Goal: Transaction & Acquisition: Book appointment/travel/reservation

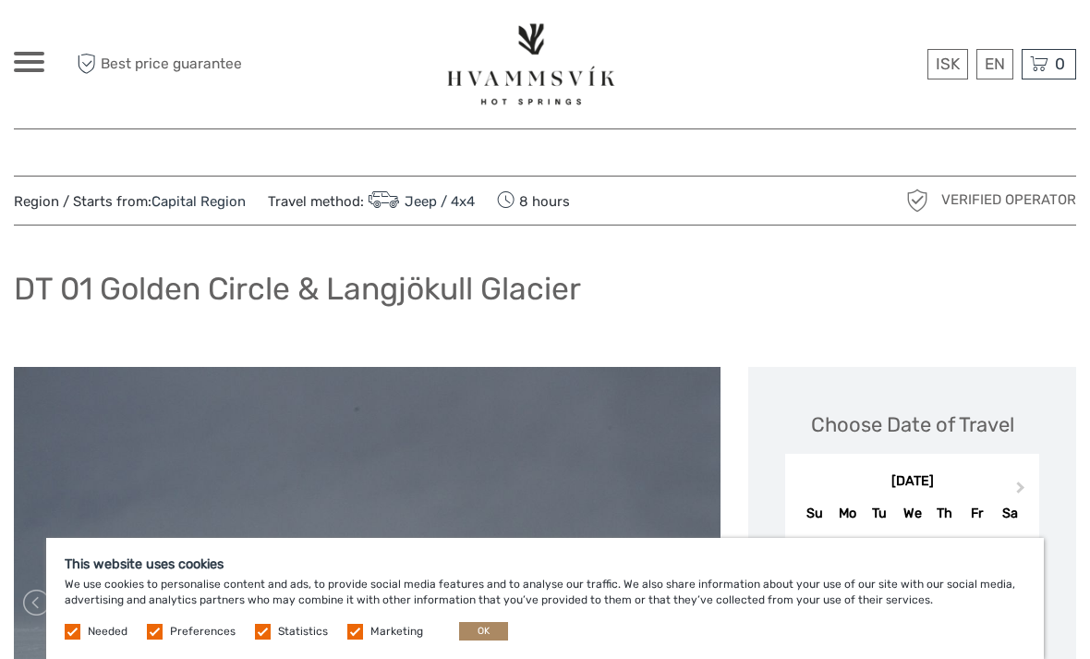
click at [492, 627] on button "OK" at bounding box center [483, 631] width 49 height 18
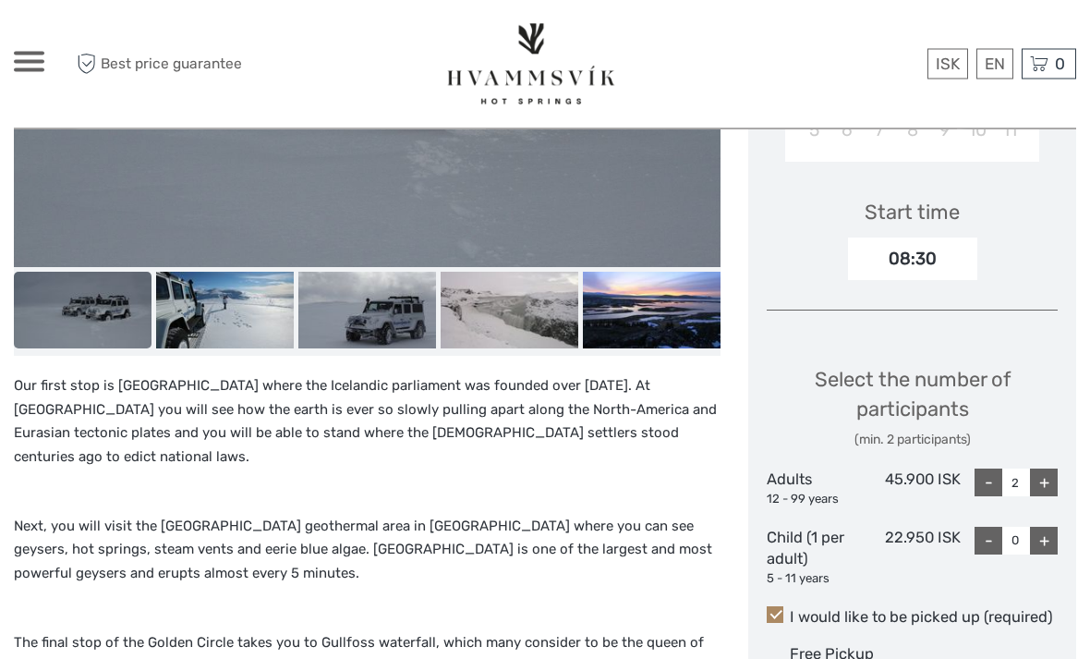
scroll to position [572, 0]
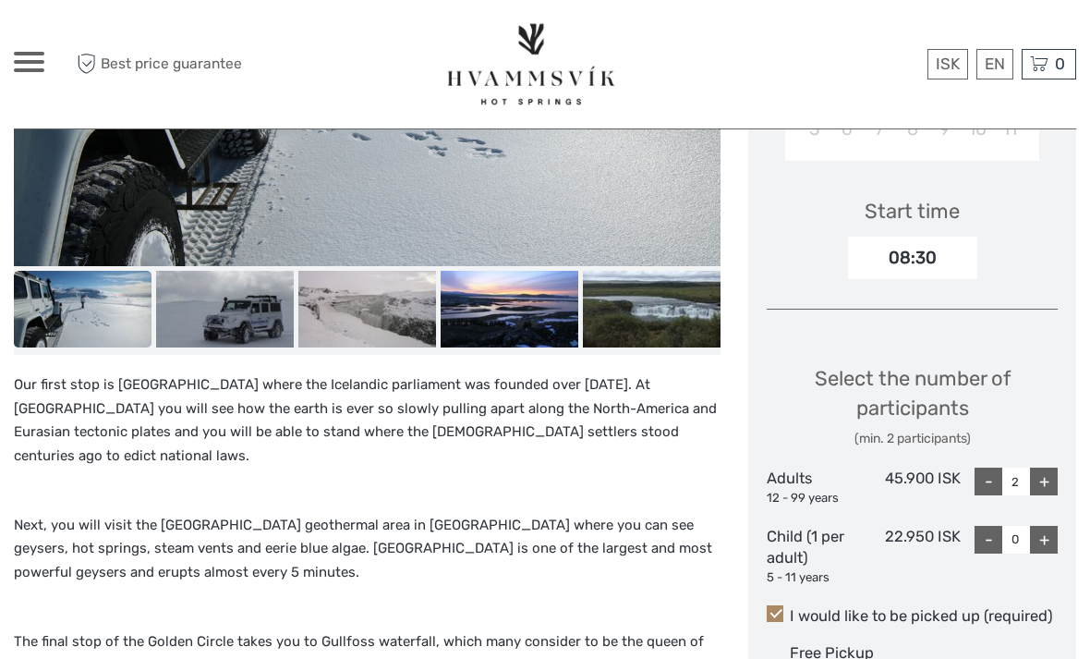
click at [0, 0] on link "English" at bounding box center [0, 0] width 0 height 0
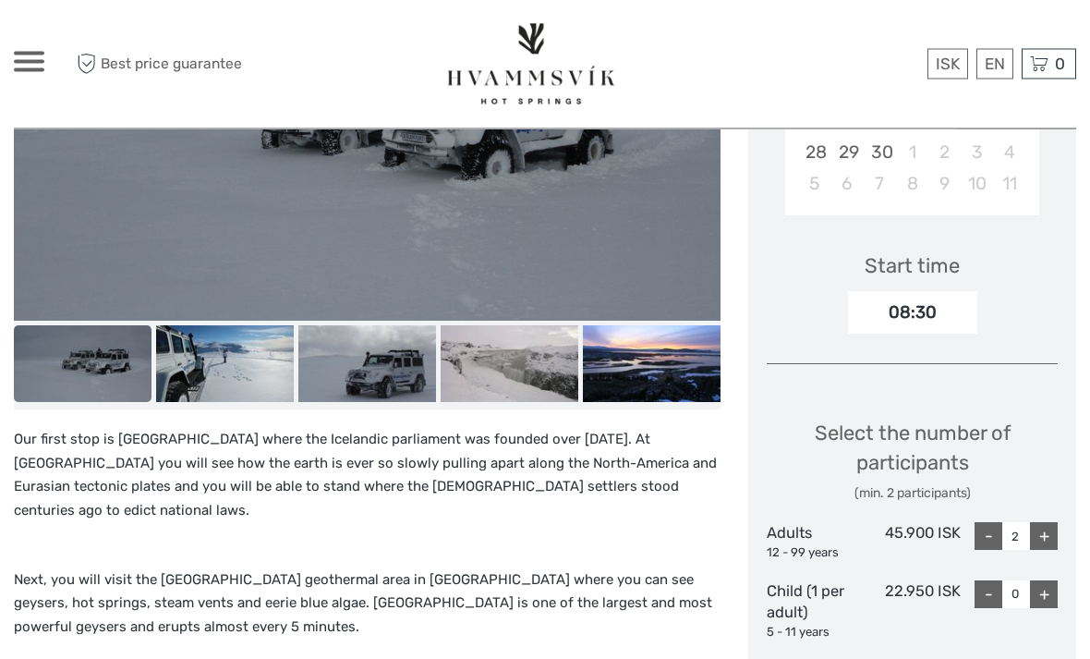
scroll to position [518, 0]
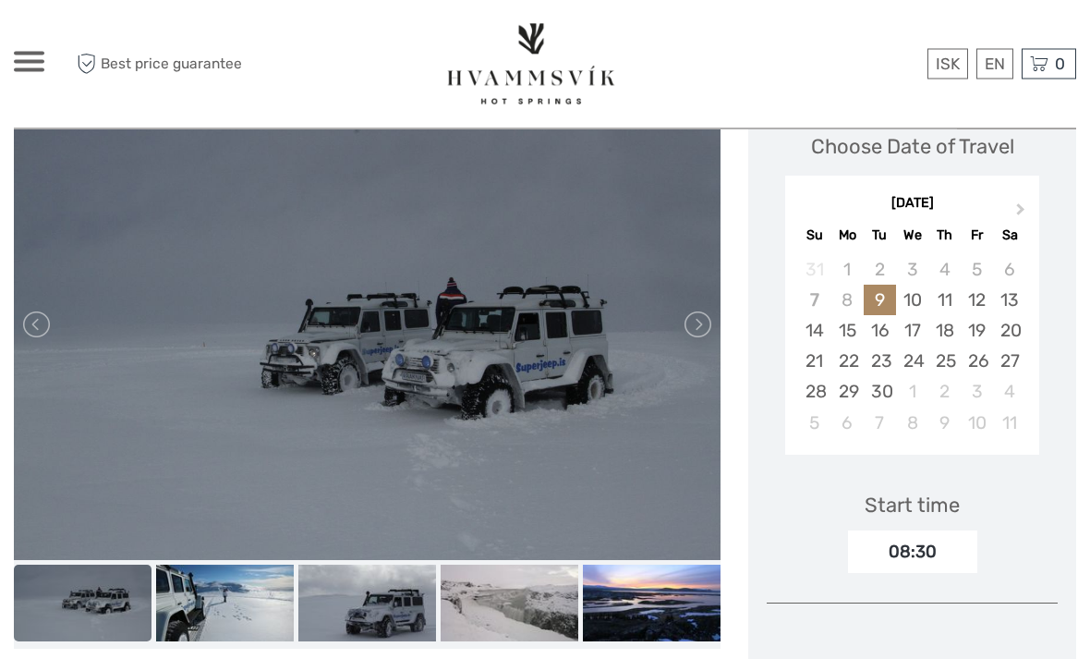
click at [1028, 200] on button "Next Month" at bounding box center [1023, 215] width 30 height 30
click at [1023, 206] on button "Next Month" at bounding box center [1023, 214] width 30 height 30
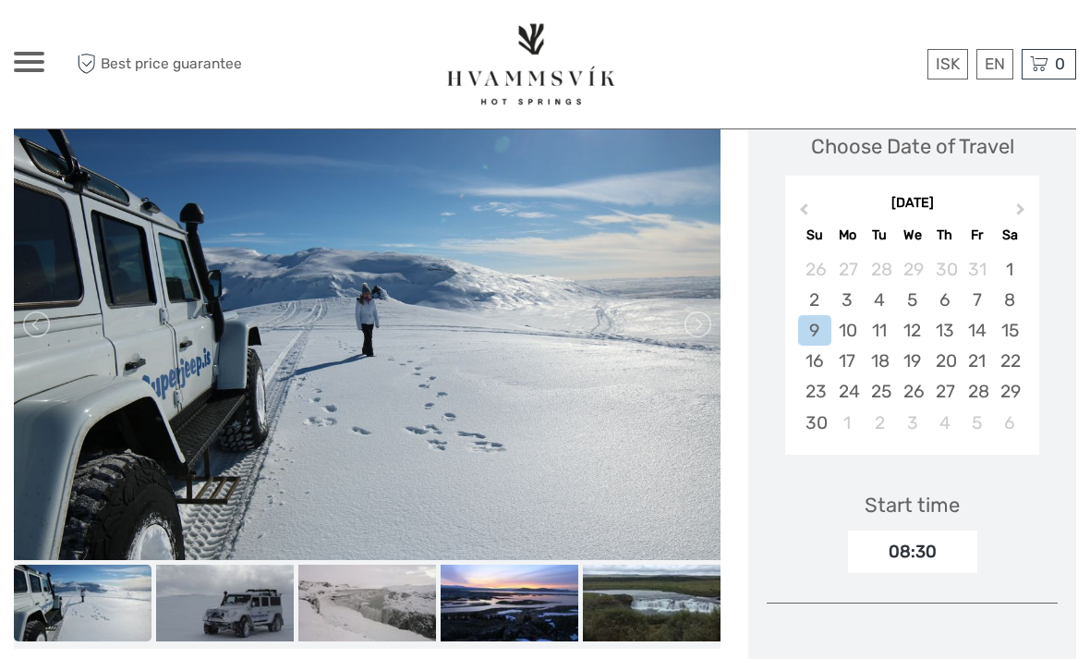
click at [1022, 216] on button "Next Month" at bounding box center [1023, 214] width 30 height 30
click at [1028, 213] on button "Next Month" at bounding box center [1023, 214] width 30 height 30
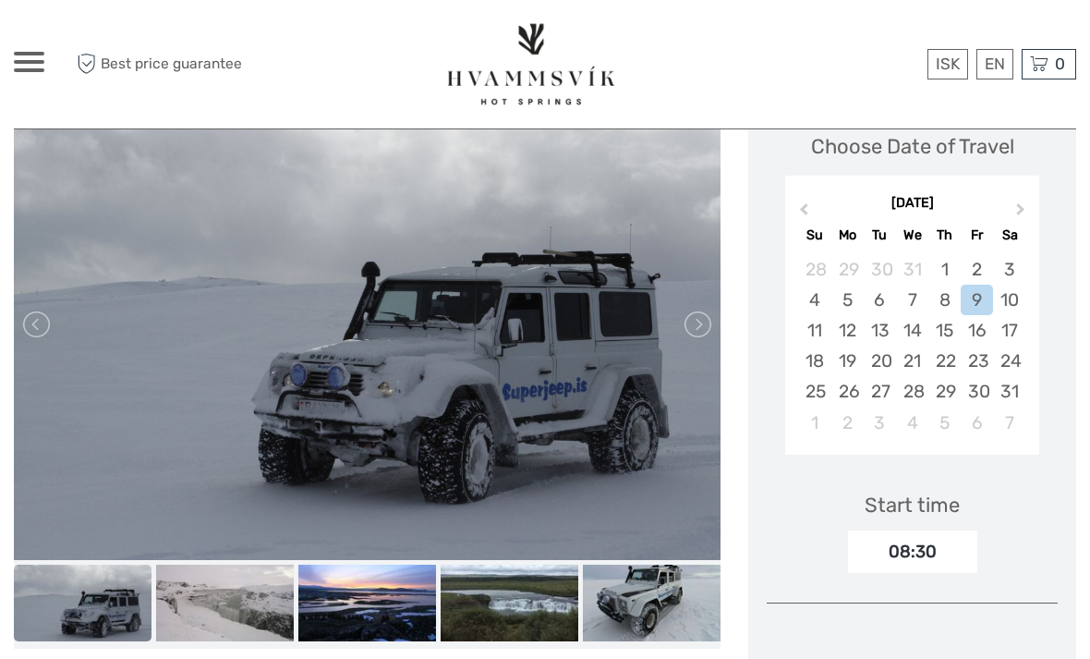
click at [1013, 333] on div "17" at bounding box center [1009, 330] width 32 height 30
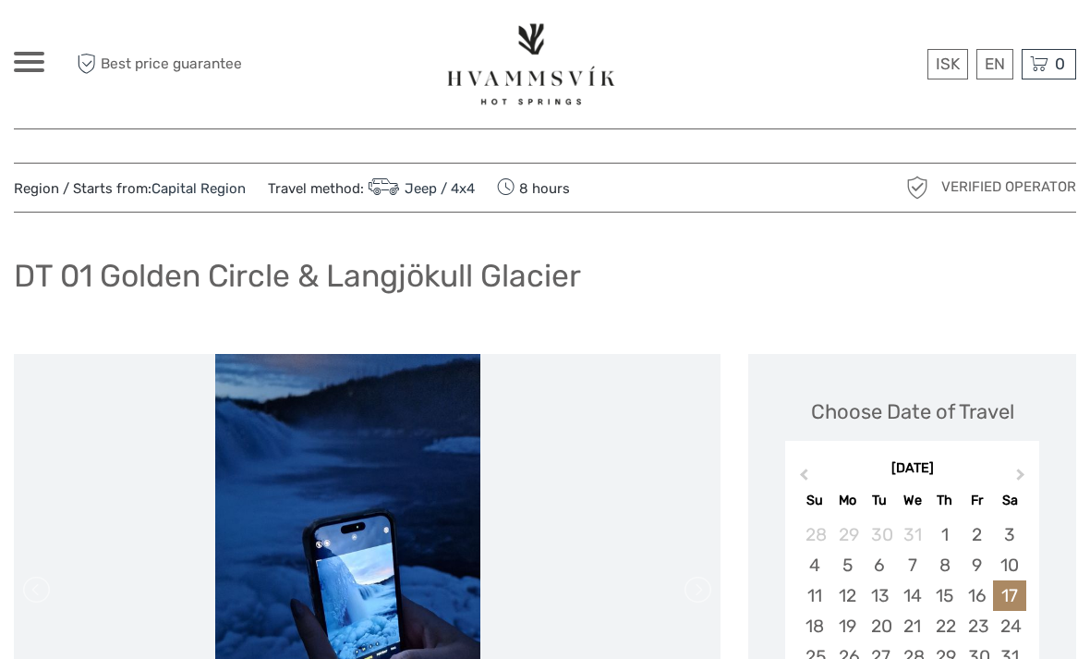
scroll to position [0, 0]
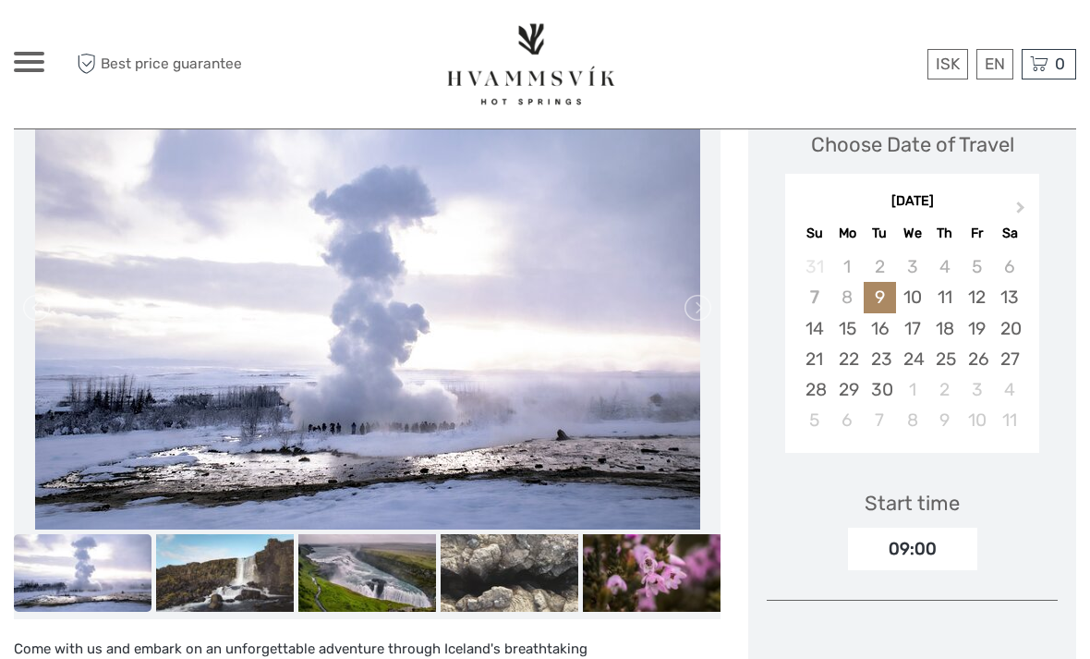
scroll to position [313, 0]
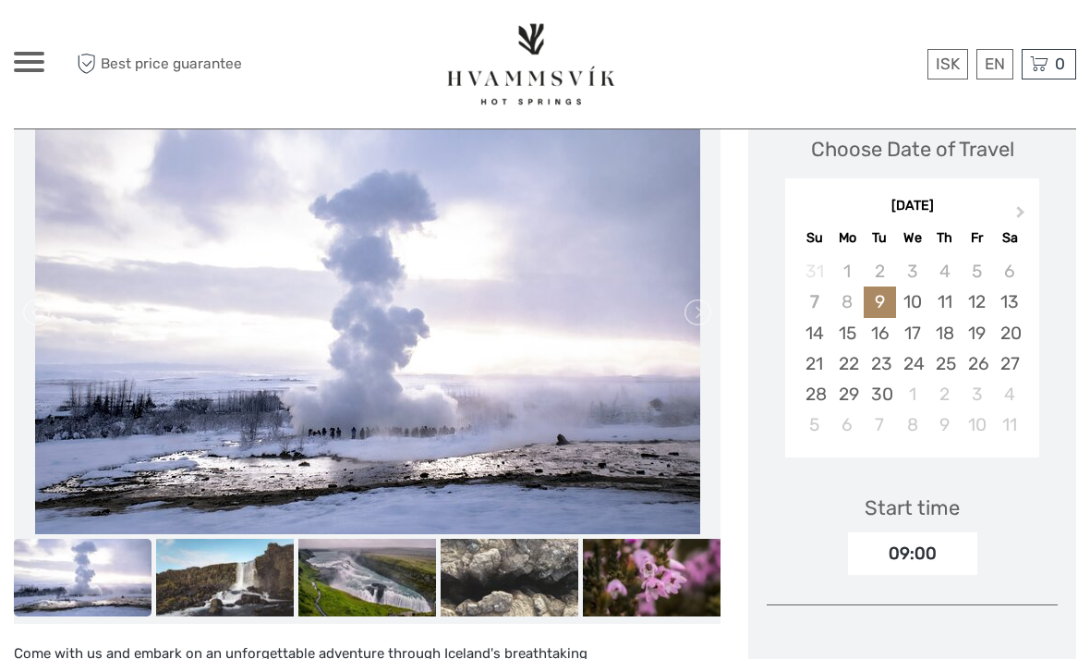
click at [1013, 212] on button "Next Month" at bounding box center [1023, 216] width 30 height 30
click at [1012, 212] on button "Next Month" at bounding box center [1023, 216] width 30 height 30
click at [1021, 213] on span "Next Month" at bounding box center [1021, 215] width 0 height 27
click at [1025, 222] on button "Next Month" at bounding box center [1023, 216] width 30 height 30
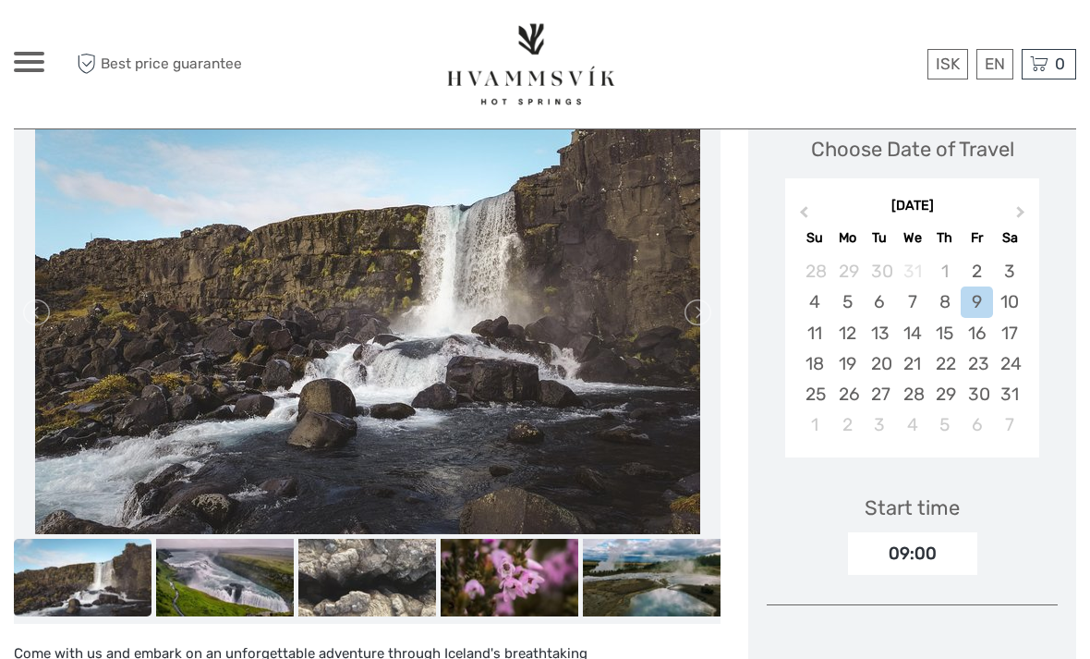
click at [1008, 333] on div "17" at bounding box center [1009, 333] width 32 height 30
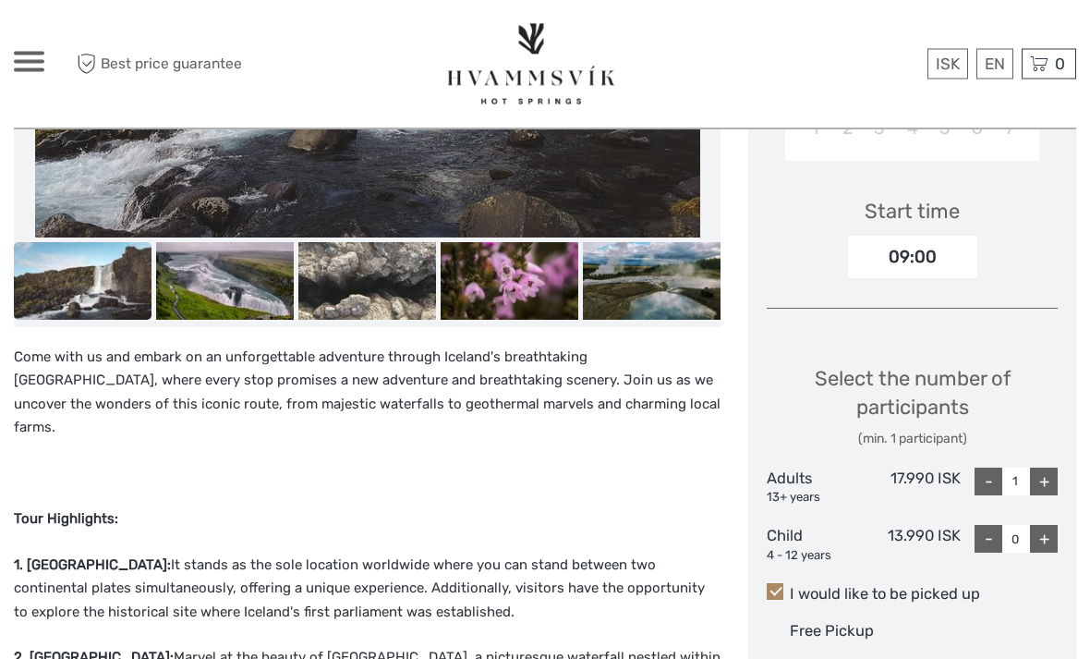
scroll to position [610, 0]
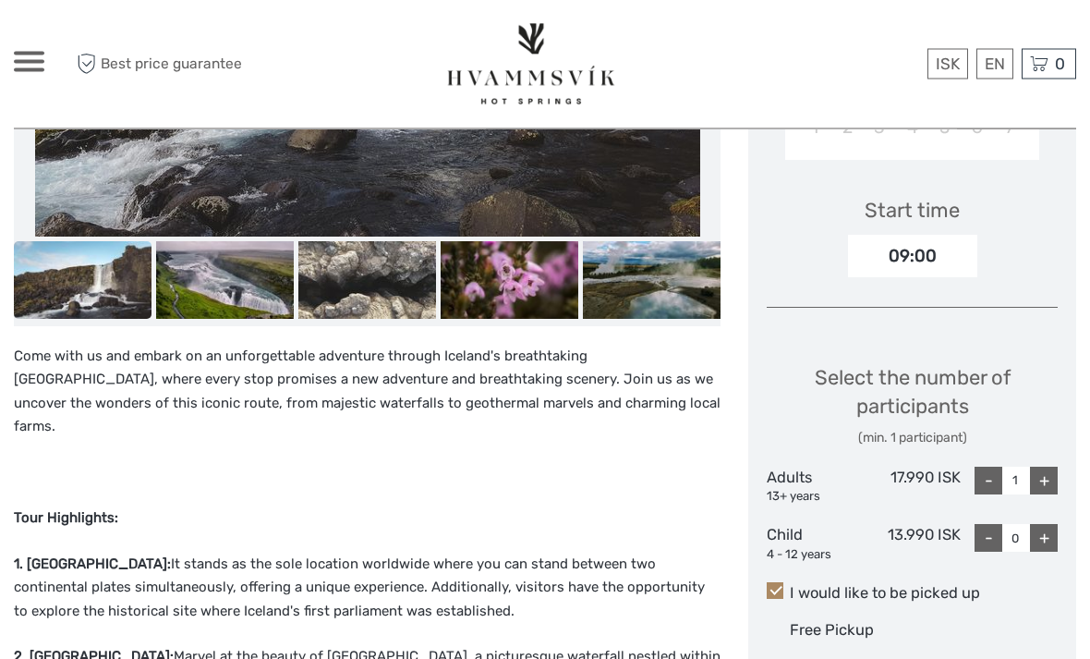
click at [1046, 480] on div "+" at bounding box center [1044, 482] width 28 height 28
type input "2"
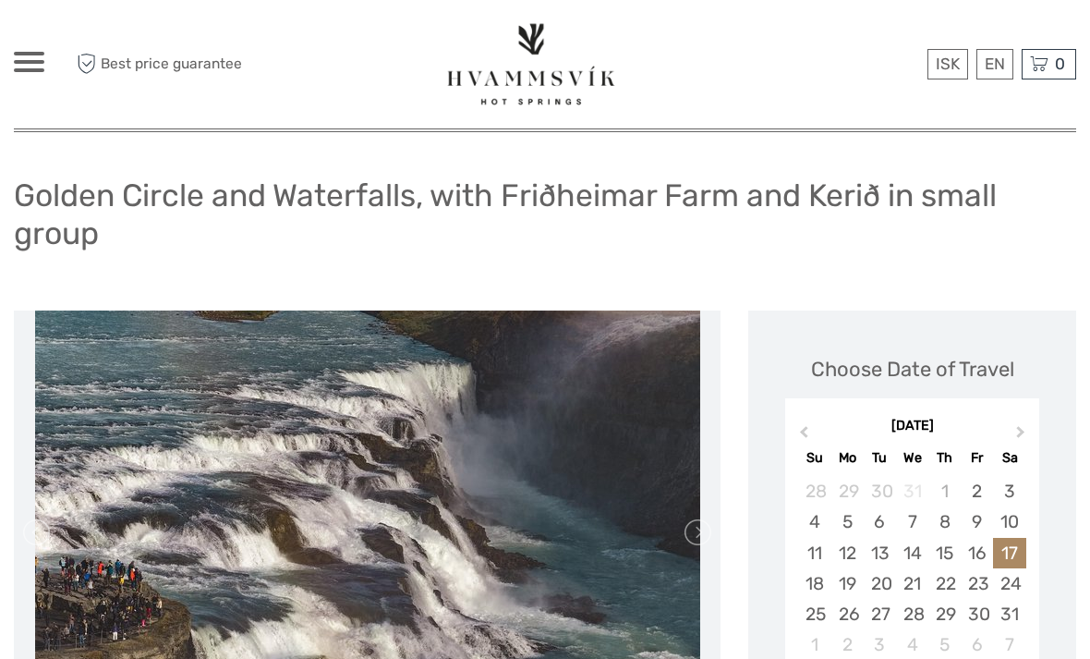
scroll to position [0, 0]
